Goal: Transaction & Acquisition: Purchase product/service

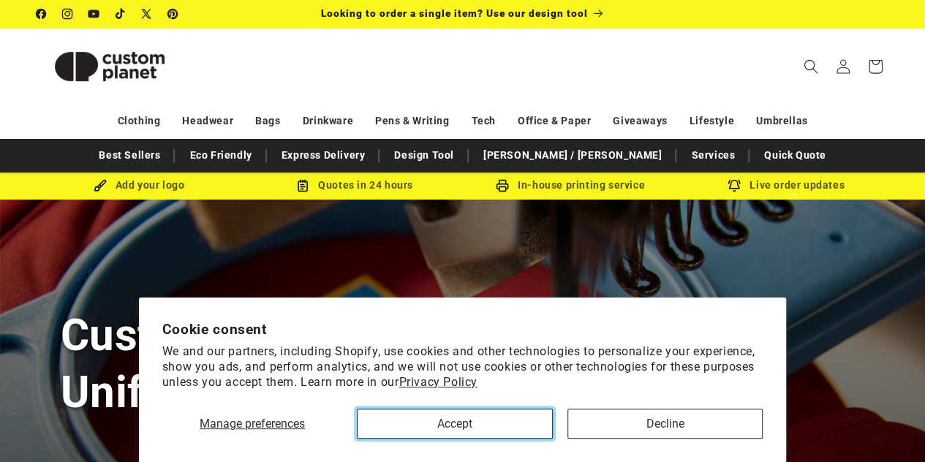
click at [446, 432] on button "Accept" at bounding box center [454, 424] width 195 height 30
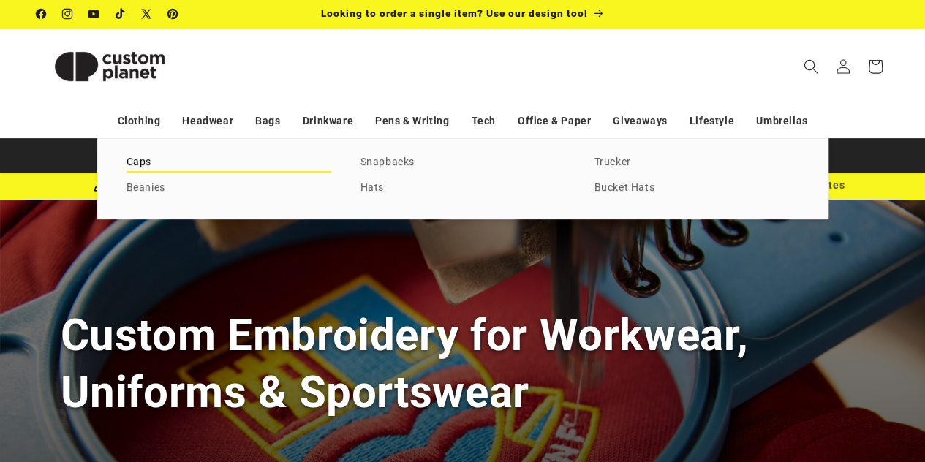
click at [137, 165] on link "Caps" at bounding box center [229, 163] width 205 height 20
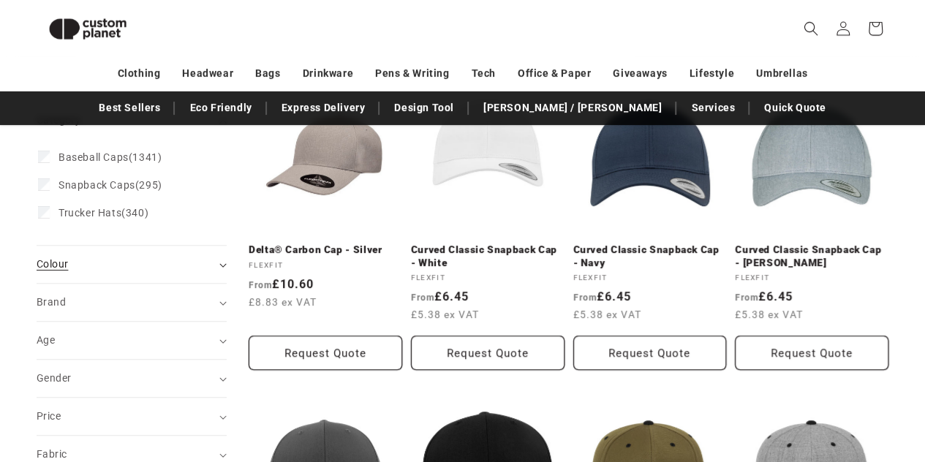
scroll to position [223, 0]
click at [151, 246] on summary "Colour (0)" at bounding box center [132, 263] width 190 height 37
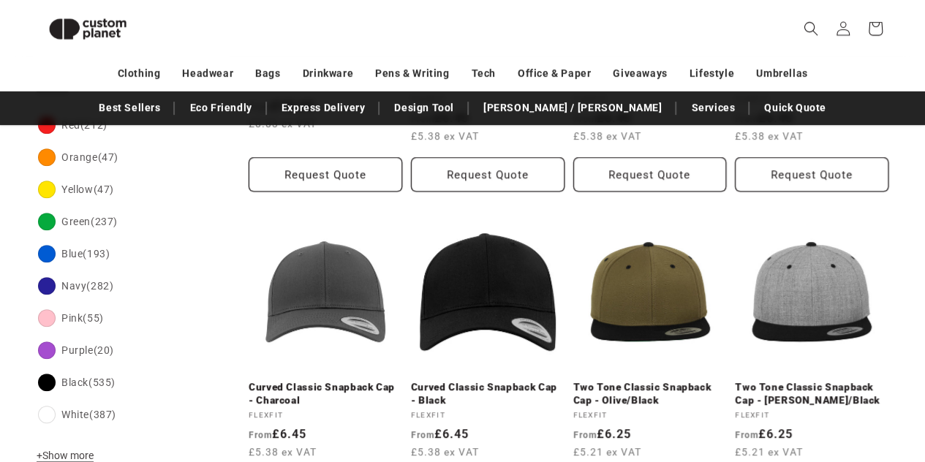
scroll to position [406, 0]
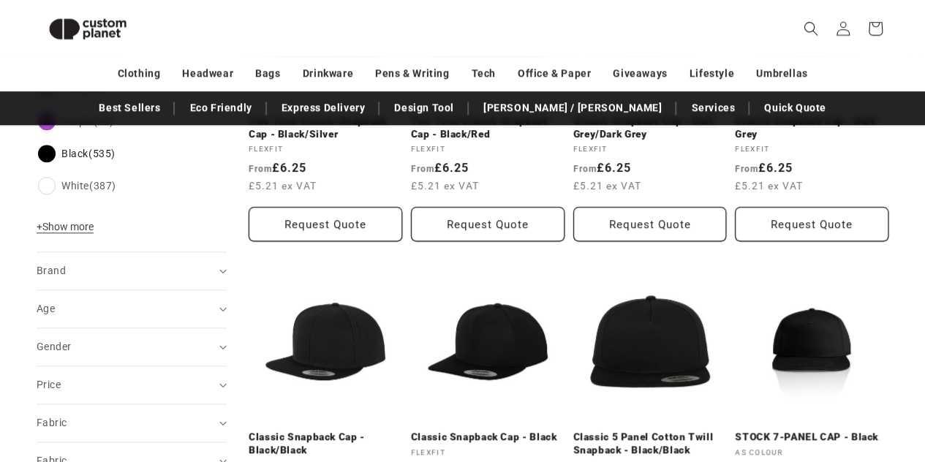
scroll to position [668, 0]
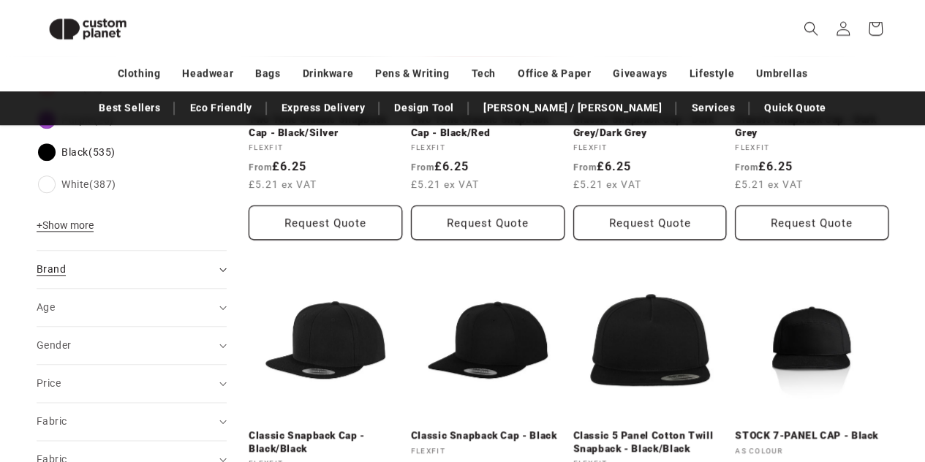
click at [132, 273] on div "Brand (0)" at bounding box center [126, 269] width 178 height 15
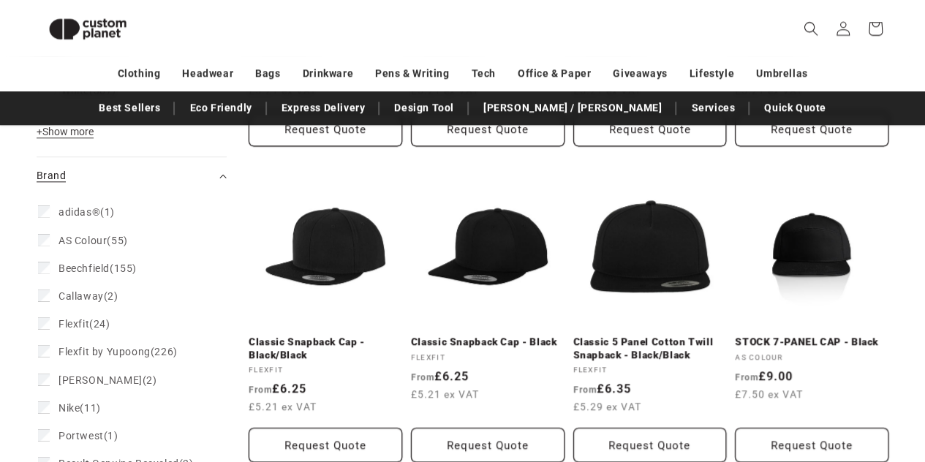
scroll to position [762, 0]
click at [97, 263] on span "Beechfield" at bounding box center [84, 269] width 51 height 12
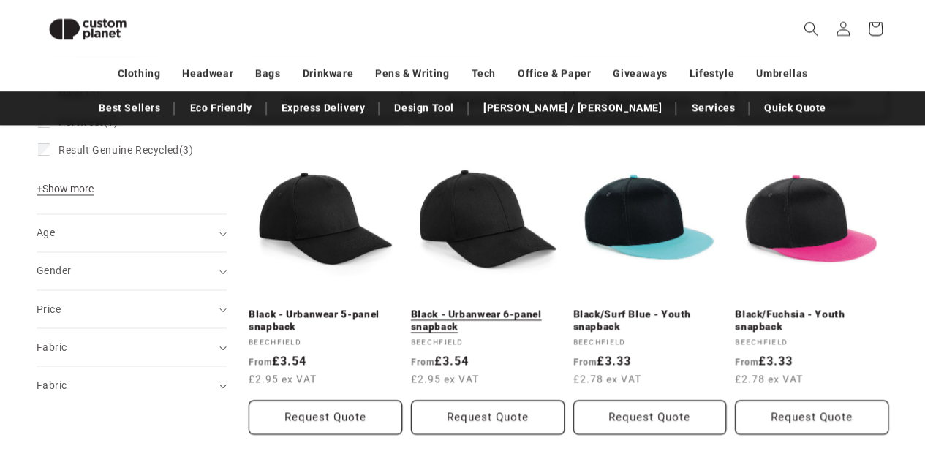
scroll to position [1107, 0]
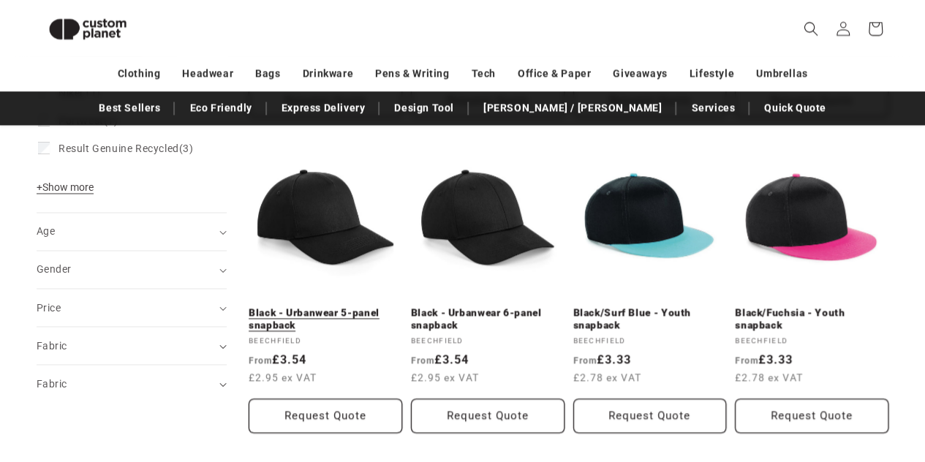
click at [338, 306] on link "Black - Urbanwear 5-panel snapback" at bounding box center [326, 319] width 154 height 26
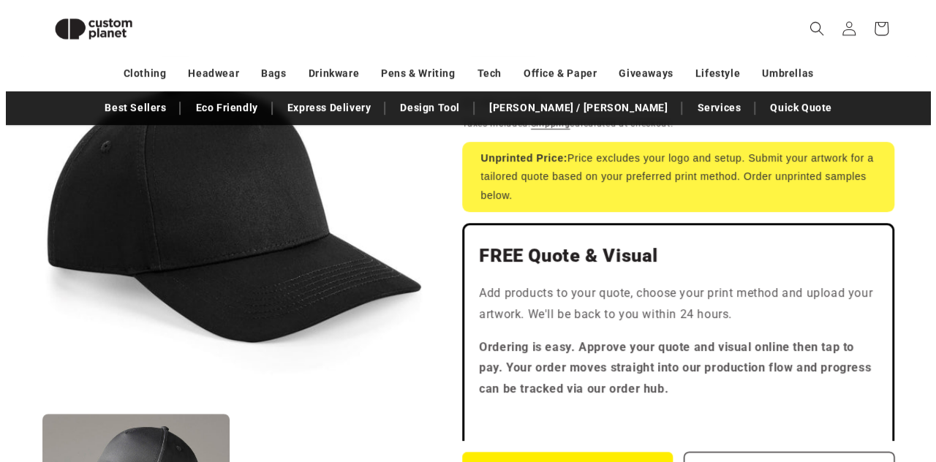
scroll to position [337, 0]
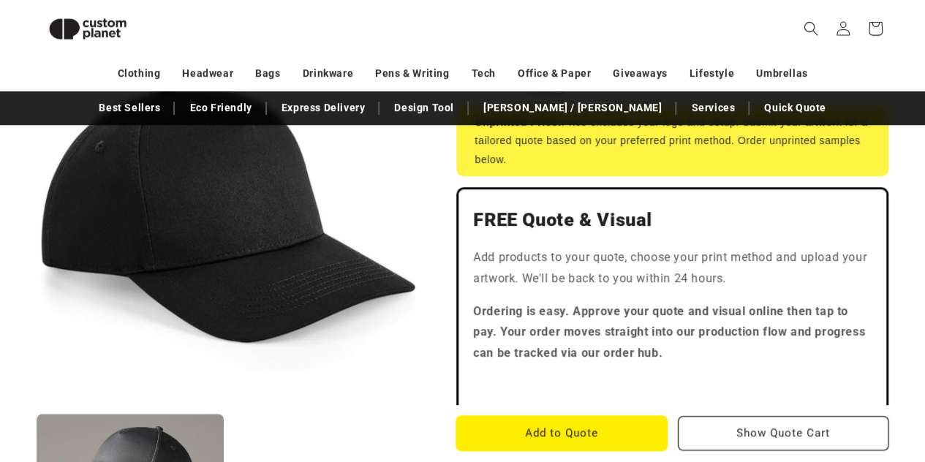
click at [549, 430] on button "Add to Quote" at bounding box center [561, 433] width 211 height 34
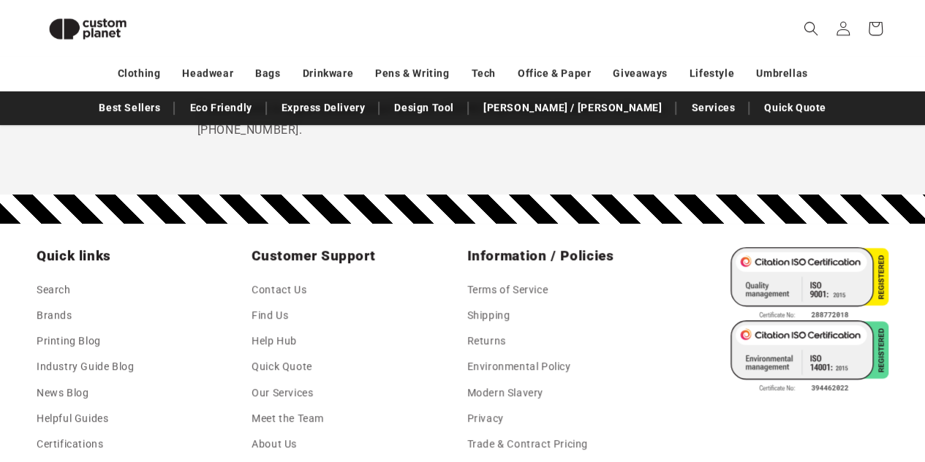
scroll to position [329, 0]
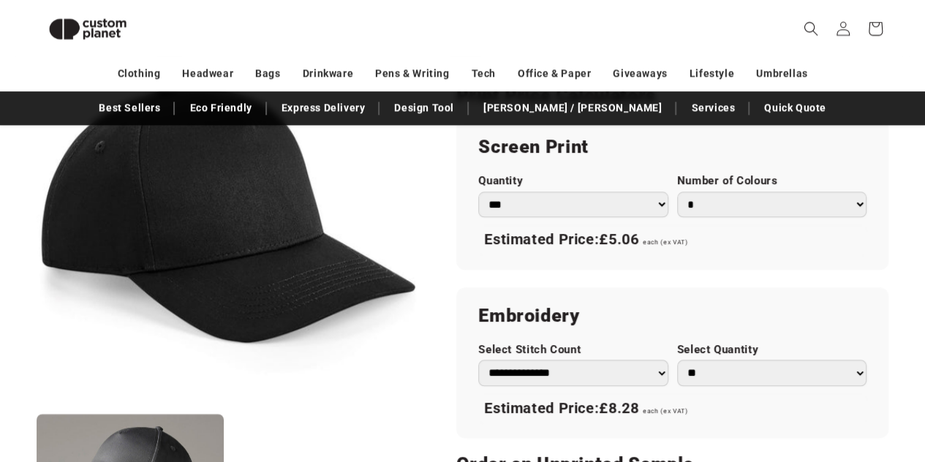
scroll to position [855, 0]
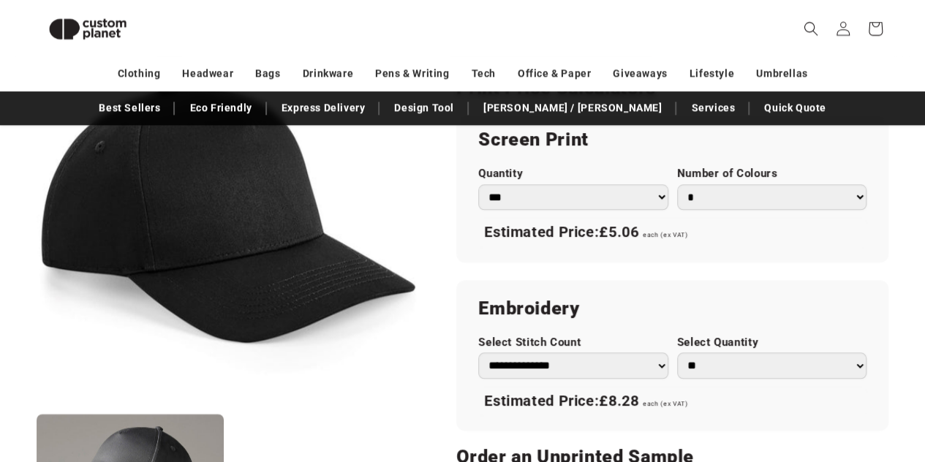
click at [725, 369] on select "** ** *** *** *** **** **** ****" at bounding box center [771, 366] width 189 height 26
select select "***"
click at [677, 353] on select "** ** *** *** *** **** **** ****" at bounding box center [771, 366] width 189 height 26
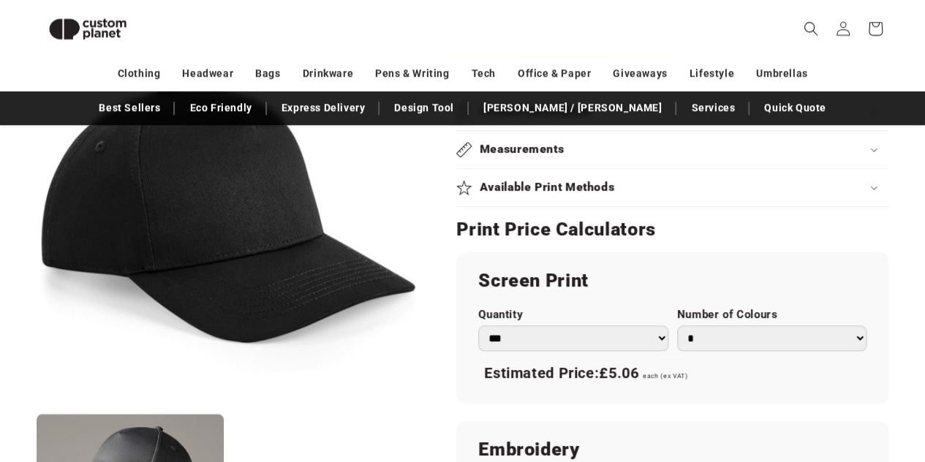
scroll to position [677, 0]
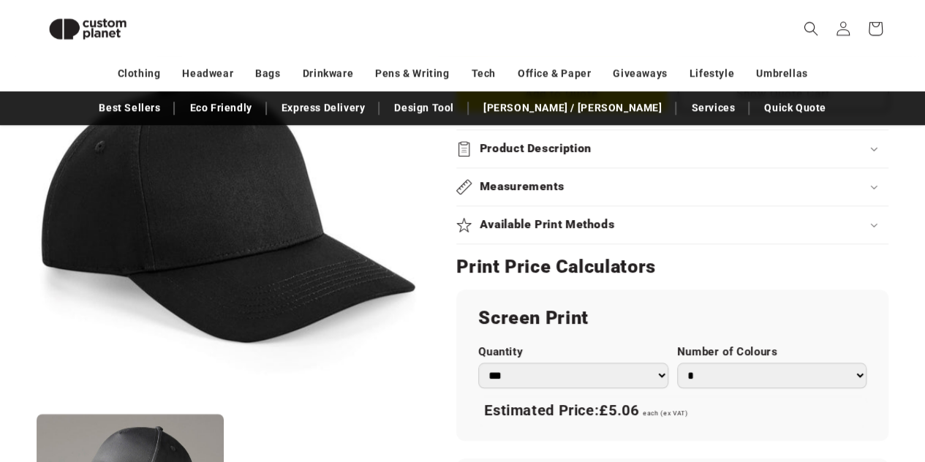
click at [636, 151] on div "Product Description" at bounding box center [672, 148] width 432 height 15
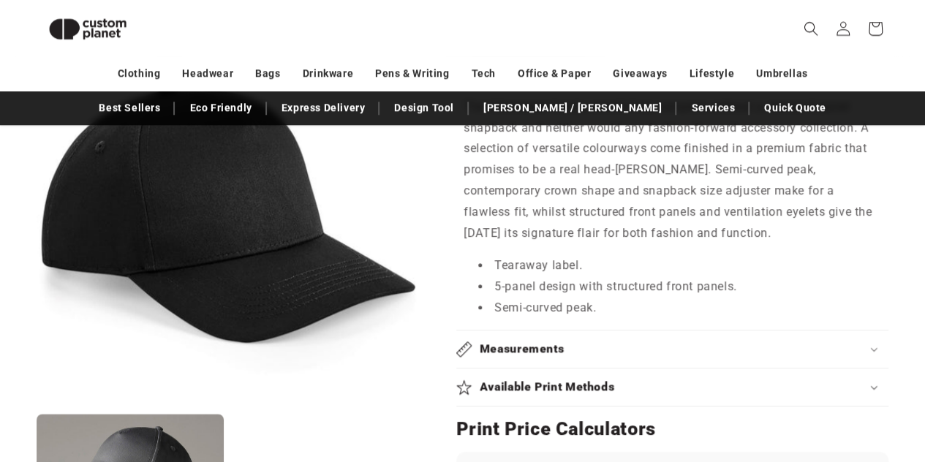
scroll to position [748, 0]
click at [538, 347] on h2 "Measurements" at bounding box center [522, 348] width 85 height 15
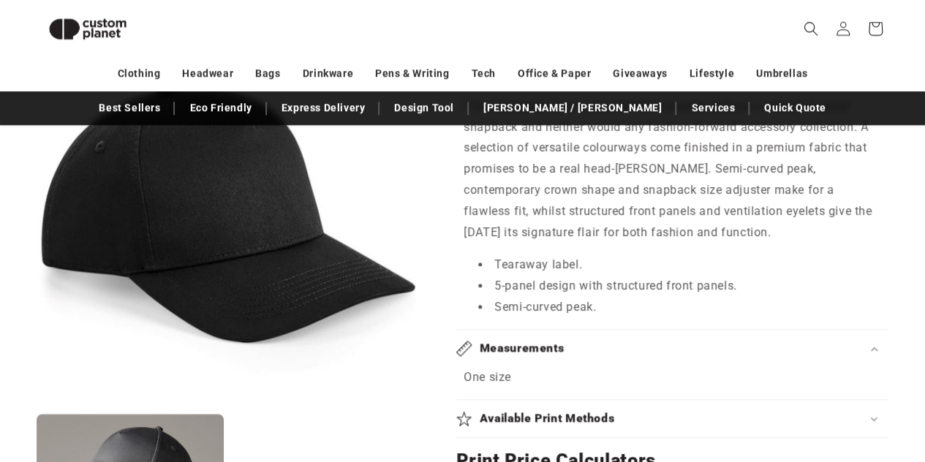
scroll to position [816, 0]
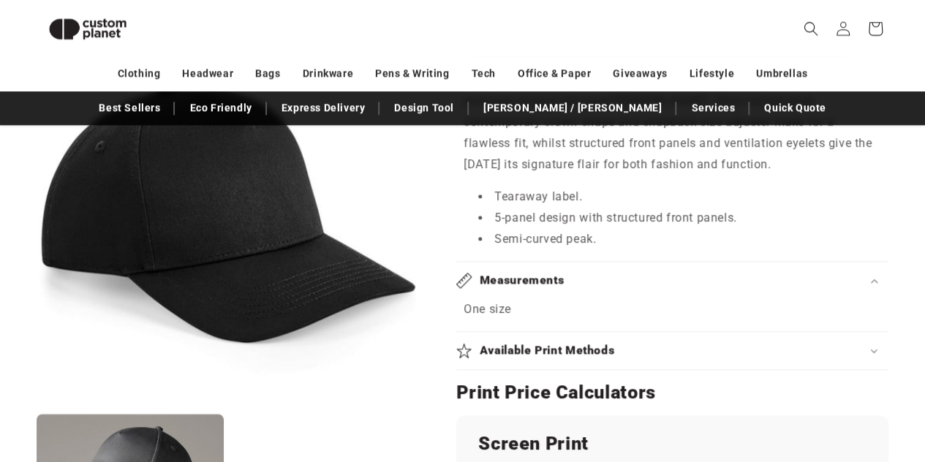
click at [538, 347] on h2 "Available Print Methods" at bounding box center [547, 350] width 135 height 15
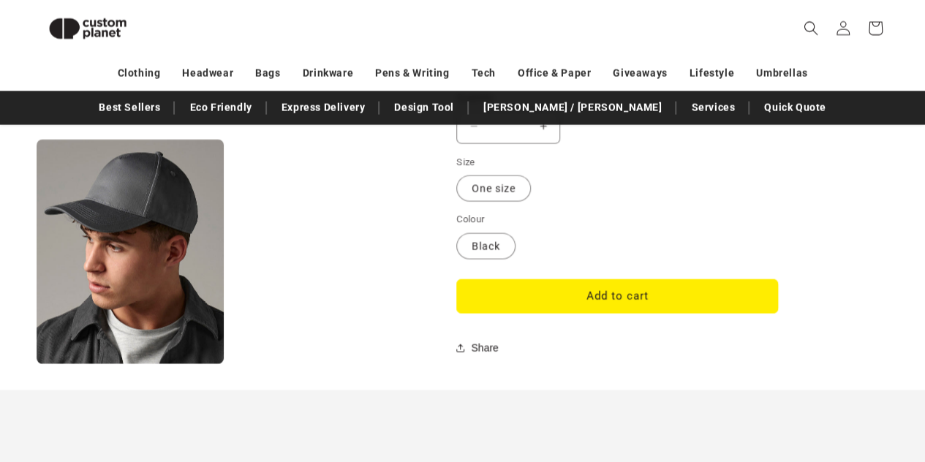
scroll to position [1555, 0]
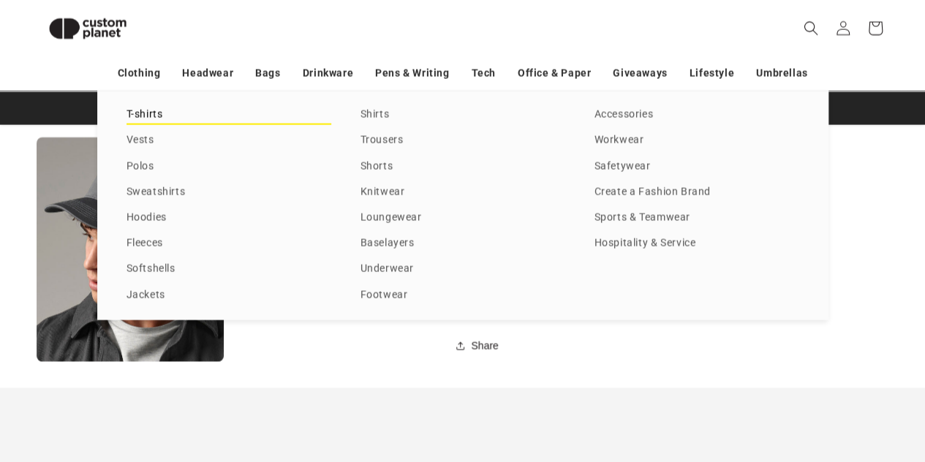
click at [145, 123] on link "T-shirts" at bounding box center [229, 115] width 205 height 20
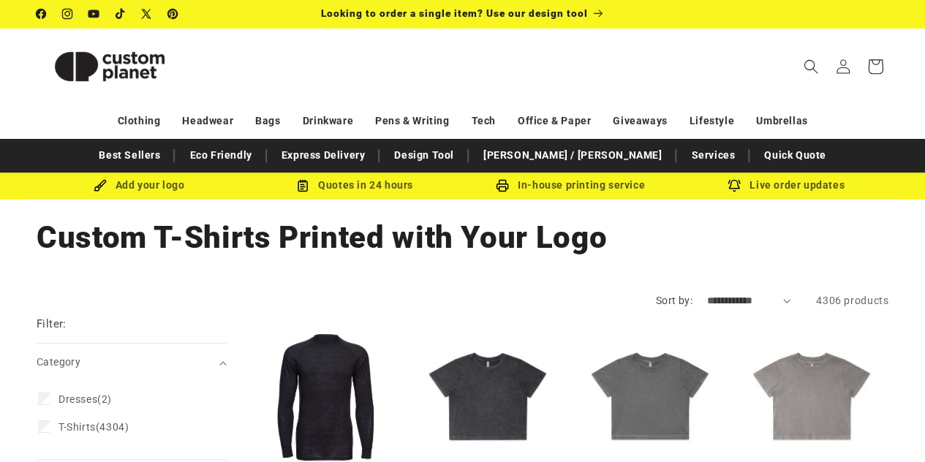
click at [878, 69] on icon at bounding box center [875, 66] width 34 height 34
